Goal: Task Accomplishment & Management: Manage account settings

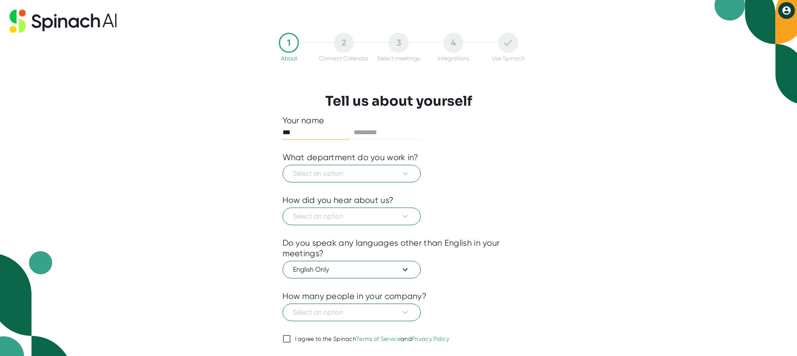
type input "***"
type input "********"
click at [395, 178] on span "Select an option" at bounding box center [351, 173] width 117 height 10
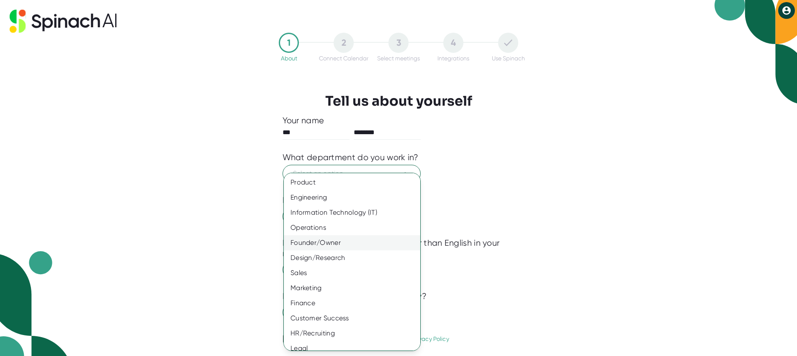
scroll to position [22, 0]
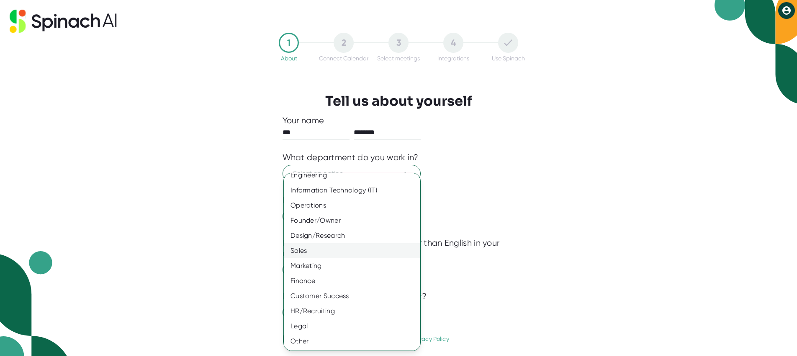
click at [338, 245] on div "Sales" at bounding box center [352, 250] width 137 height 15
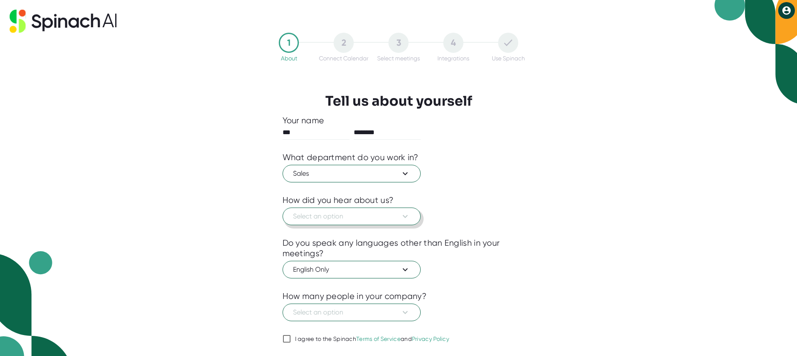
click at [333, 223] on button "Select an option" at bounding box center [352, 216] width 138 height 18
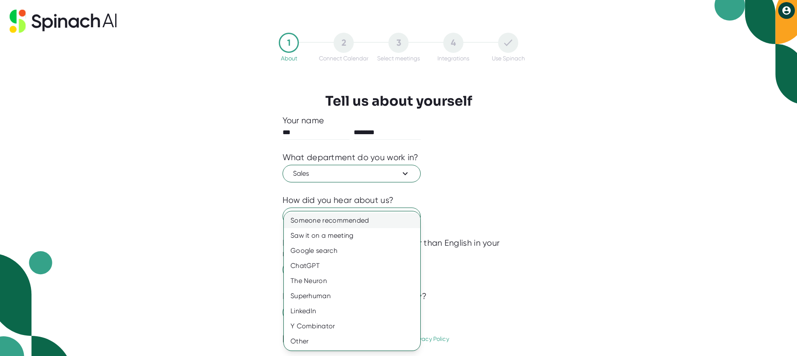
click at [333, 219] on div "Someone recommended" at bounding box center [352, 220] width 137 height 15
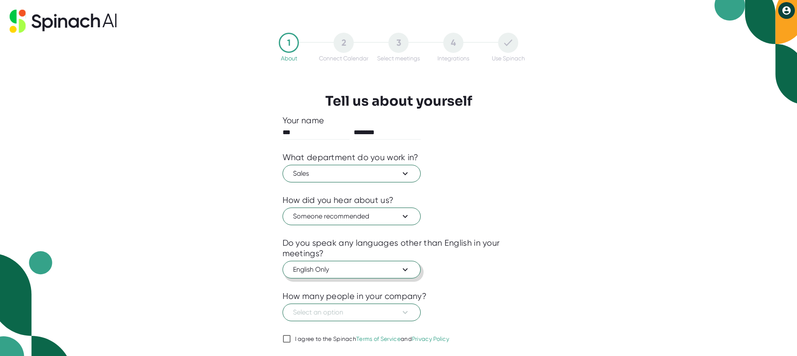
click at [359, 273] on span "English Only" at bounding box center [351, 269] width 117 height 10
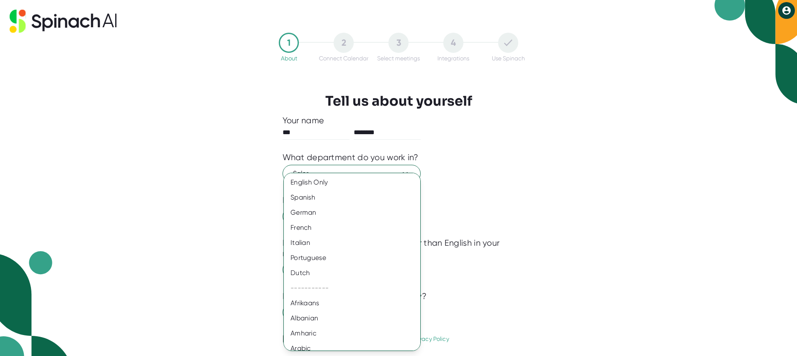
click at [552, 253] on div at bounding box center [398, 178] width 797 height 356
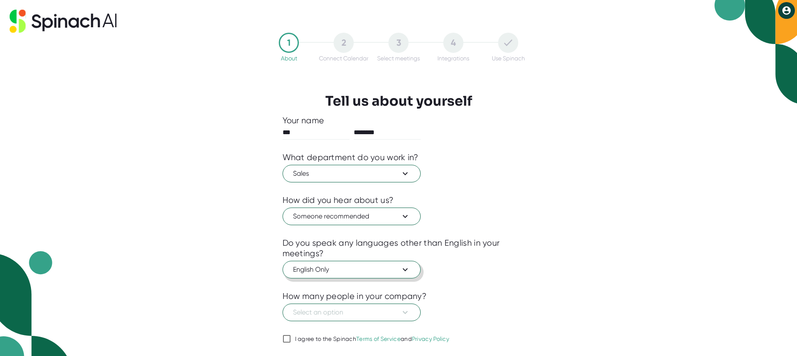
scroll to position [24, 0]
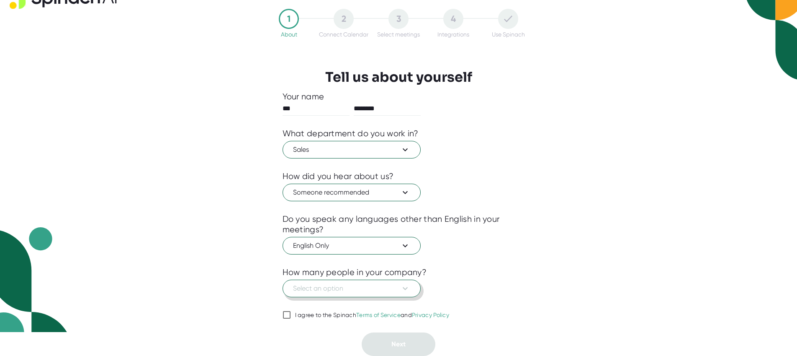
click at [376, 291] on span "Select an option" at bounding box center [351, 288] width 117 height 10
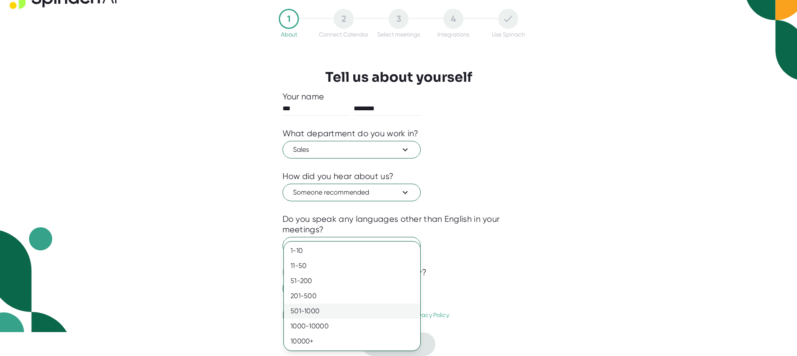
click at [347, 307] on div "501-1000" at bounding box center [352, 310] width 137 height 15
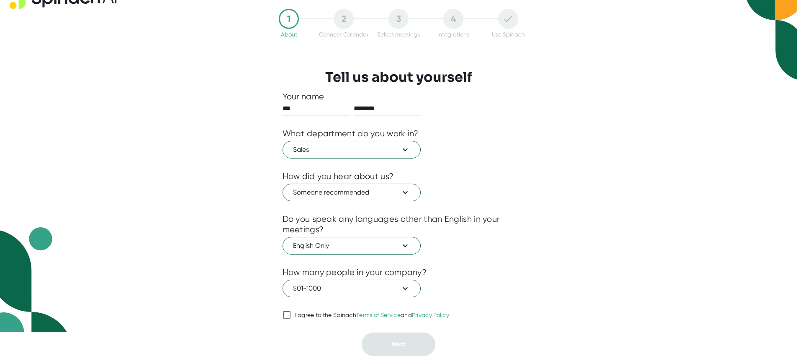
click at [287, 314] on input "I agree to the Spinach Terms of Service and Privacy Policy" at bounding box center [287, 315] width 8 height 10
checkbox input "true"
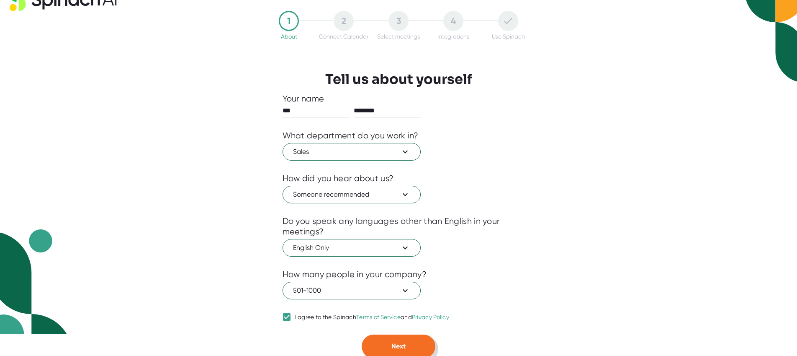
click at [397, 343] on span "Next" at bounding box center [399, 346] width 14 height 8
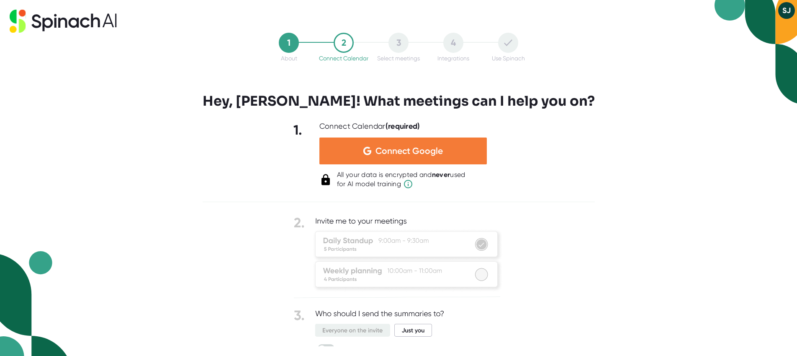
click at [399, 150] on span "Connect Google" at bounding box center [409, 151] width 67 height 8
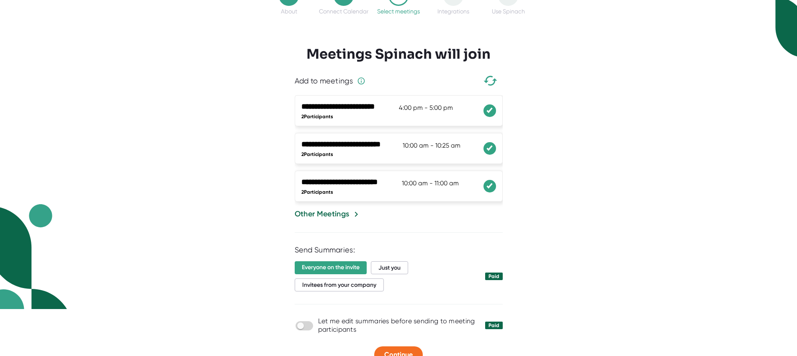
scroll to position [47, 0]
click at [395, 270] on span "Just you" at bounding box center [389, 267] width 37 height 13
